Goal: Transaction & Acquisition: Purchase product/service

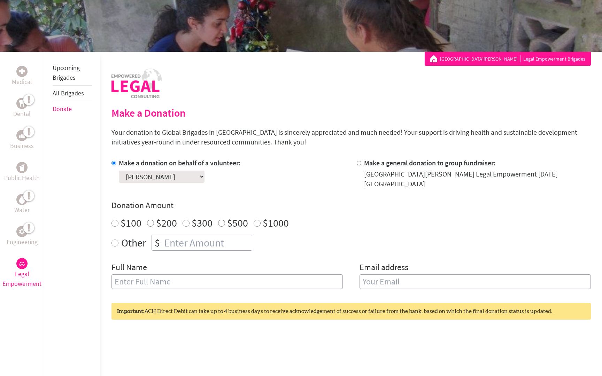
scroll to position [79, 0]
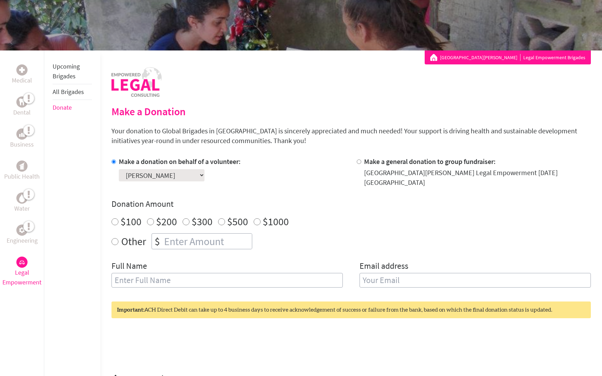
radio input "true"
click at [205, 234] on input "number" at bounding box center [207, 241] width 89 height 15
click at [217, 234] on input "number" at bounding box center [207, 241] width 89 height 15
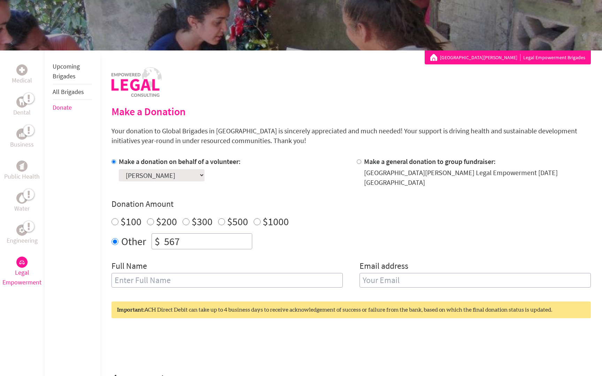
type input "567"
click at [217, 278] on input "text" at bounding box center [226, 280] width 231 height 15
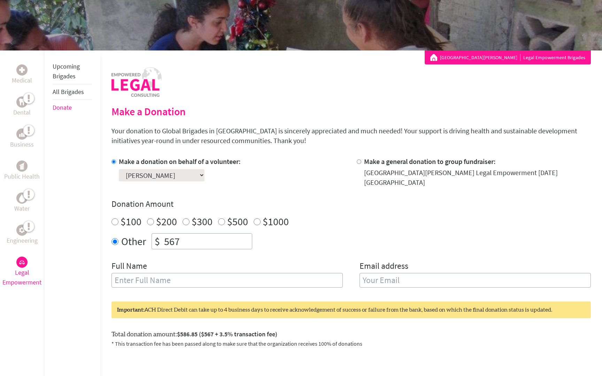
type input "[PERSON_NAME]"
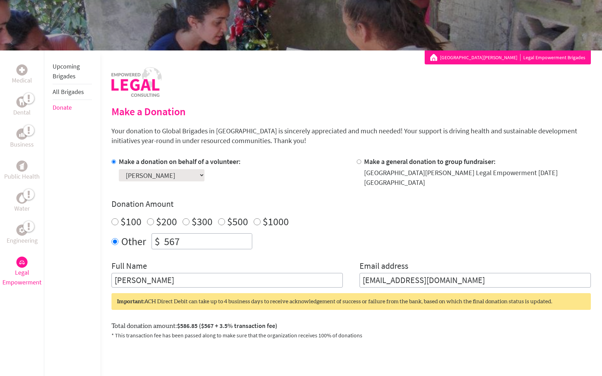
drag, startPoint x: 449, startPoint y: 277, endPoint x: 360, endPoint y: 269, distance: 89.2
click at [360, 273] on input "[EMAIL_ADDRESS][DOMAIN_NAME]" at bounding box center [474, 280] width 231 height 15
type input "x"
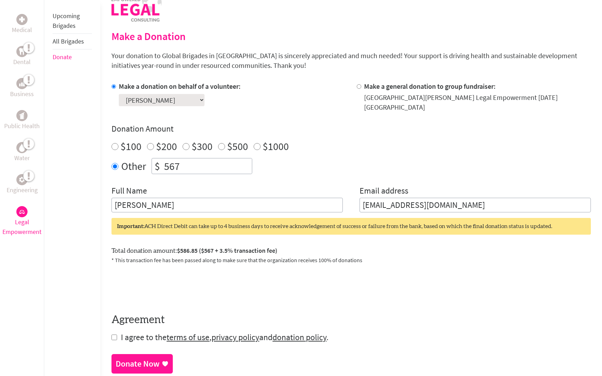
scroll to position [155, 0]
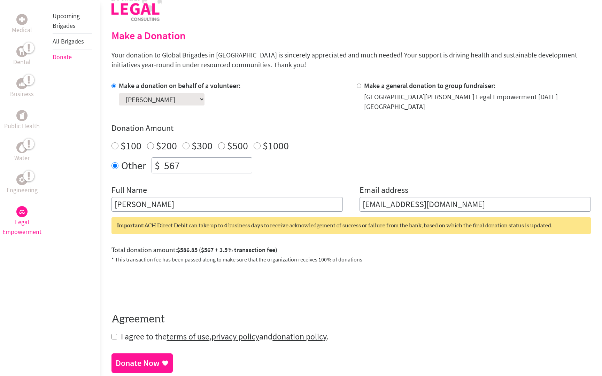
type input "[EMAIL_ADDRESS][DOMAIN_NAME]"
drag, startPoint x: 217, startPoint y: 155, endPoint x: 142, endPoint y: 157, distance: 74.9
click at [144, 158] on div "Other $ 567" at bounding box center [350, 165] width 479 height 16
type input "600"
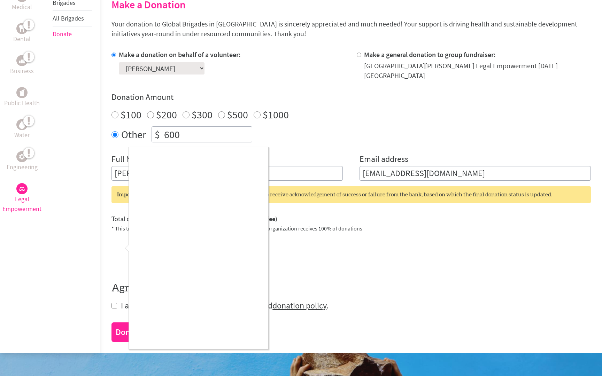
scroll to position [188, 0]
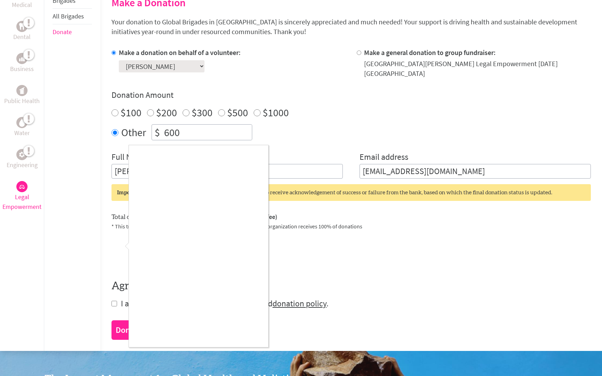
click at [119, 245] on div at bounding box center [301, 188] width 602 height 376
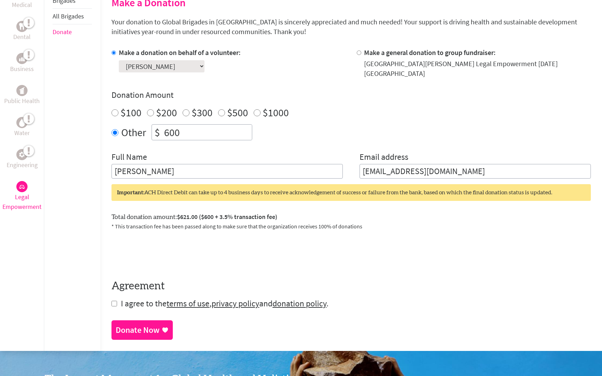
click at [114, 301] on input "checkbox" at bounding box center [114, 304] width 6 height 6
checkbox input "true"
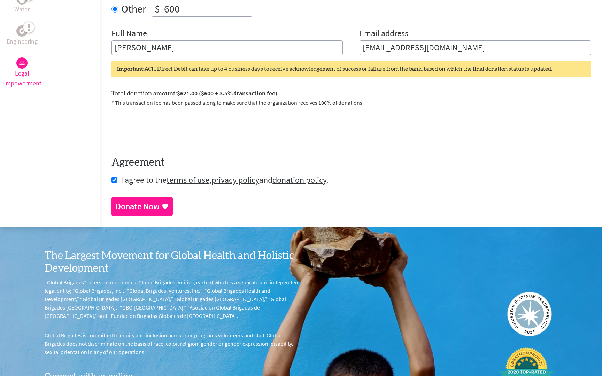
scroll to position [343, 0]
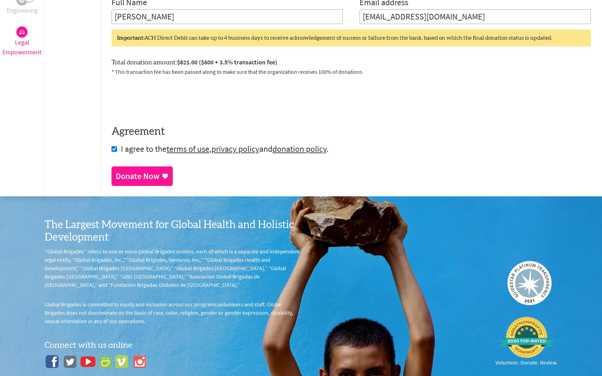
click at [144, 172] on div "Donate Now" at bounding box center [138, 176] width 44 height 11
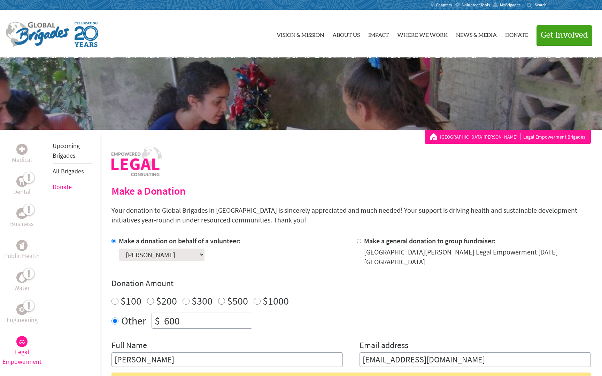
scroll to position [6, 0]
